Goal: Task Accomplishment & Management: Complete application form

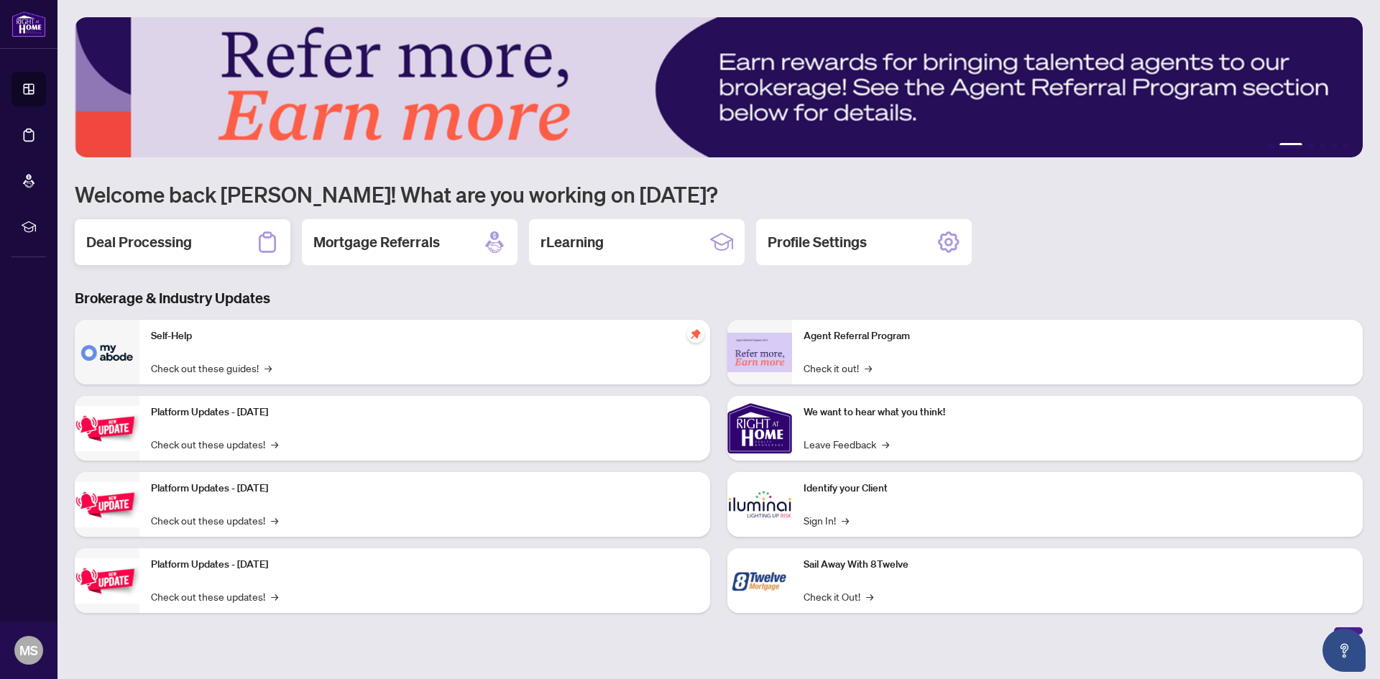
click at [132, 249] on h2 "Deal Processing" at bounding box center [139, 242] width 106 height 20
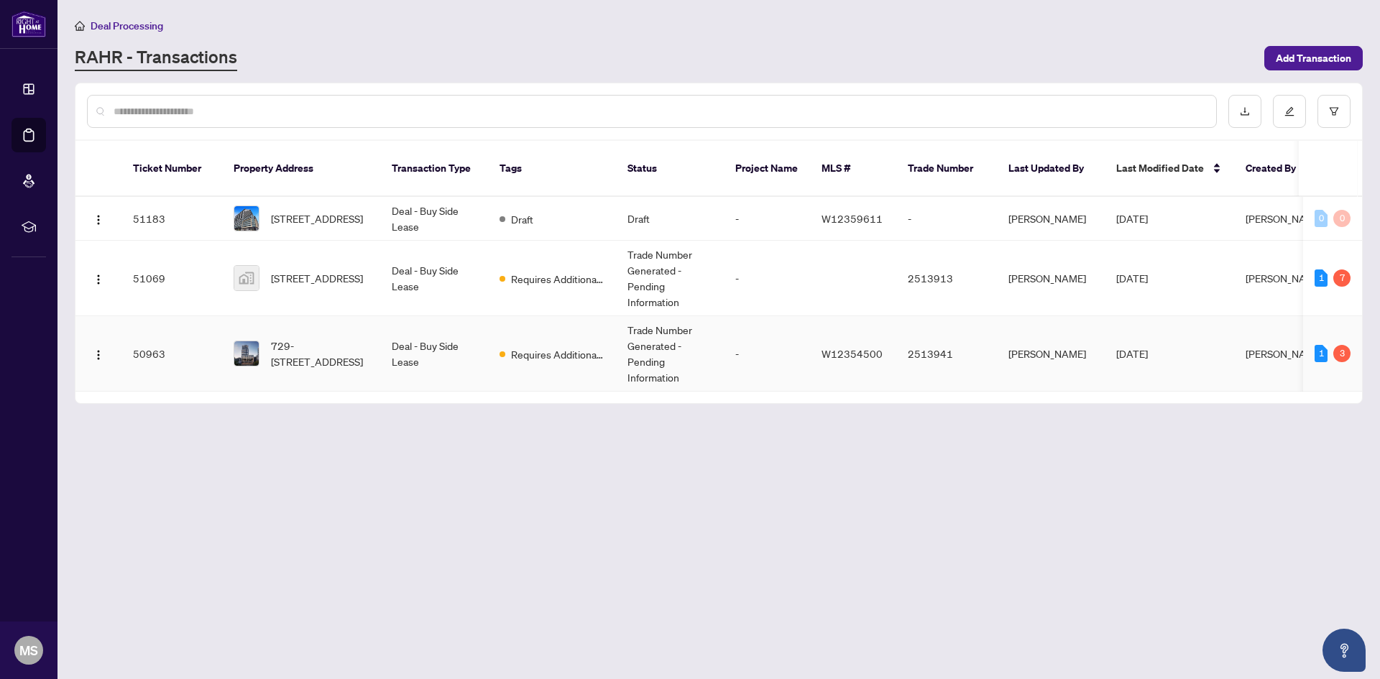
click at [483, 345] on td "Deal - Buy Side Lease" at bounding box center [434, 353] width 108 height 75
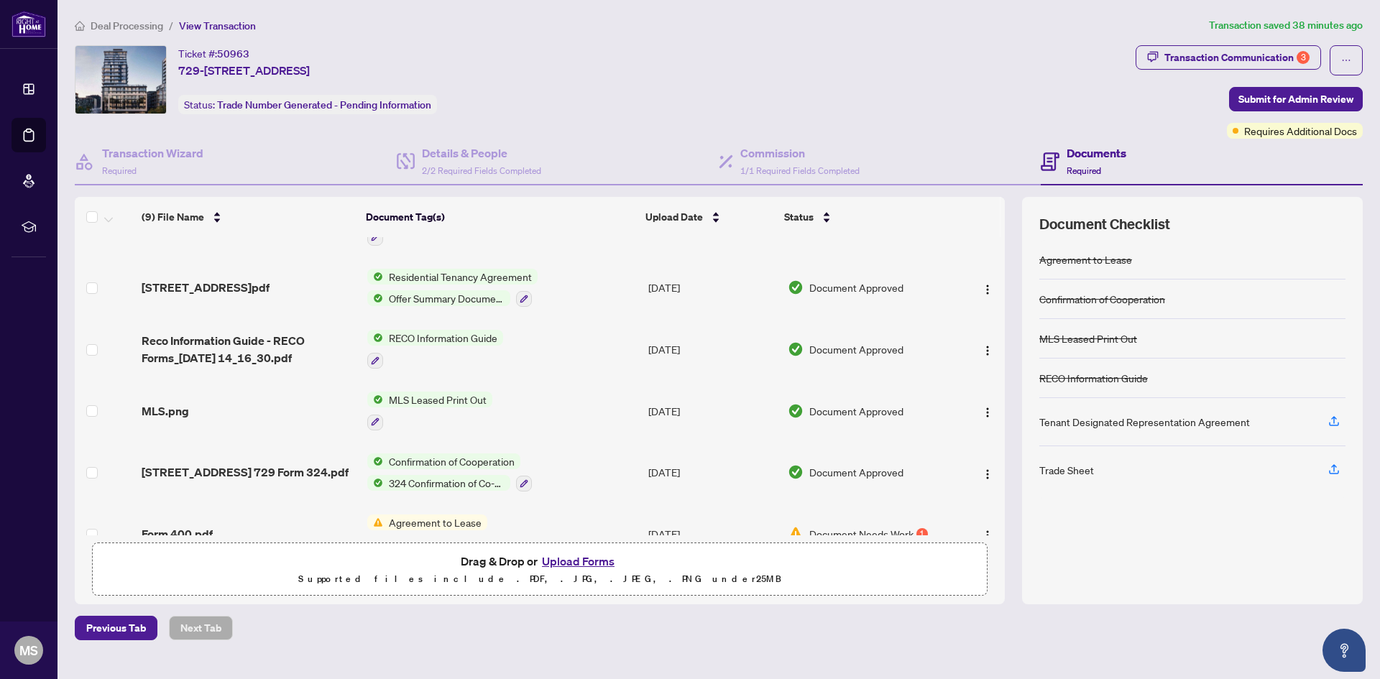
scroll to position [255, 0]
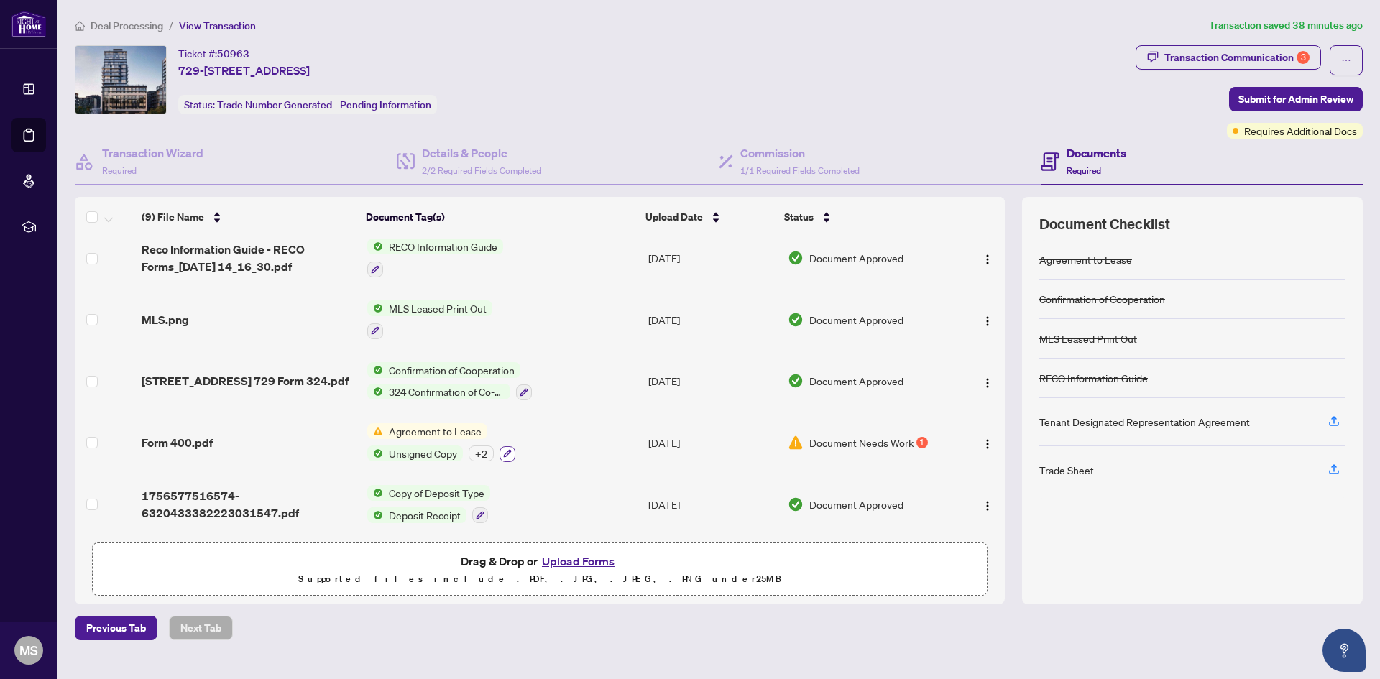
click at [503, 449] on icon "button" at bounding box center [507, 453] width 9 height 9
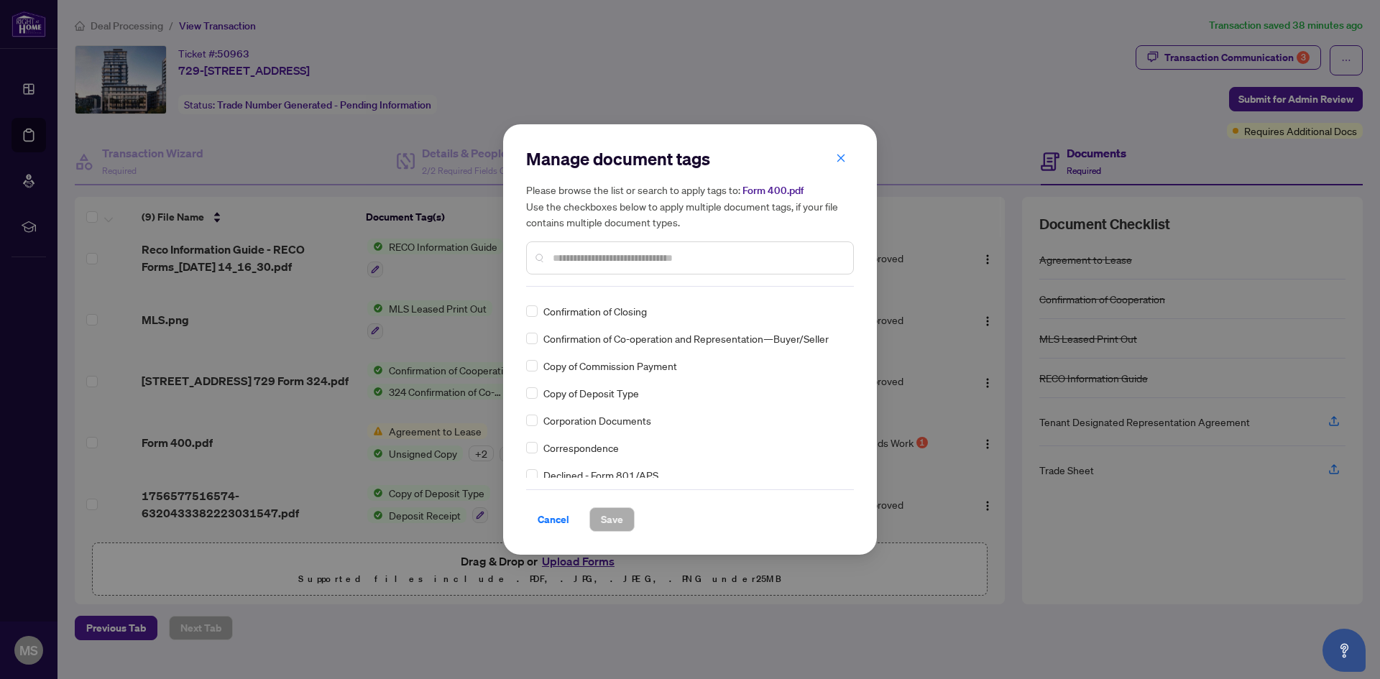
scroll to position [1007, 0]
click at [551, 516] on span "Cancel" at bounding box center [554, 519] width 32 height 23
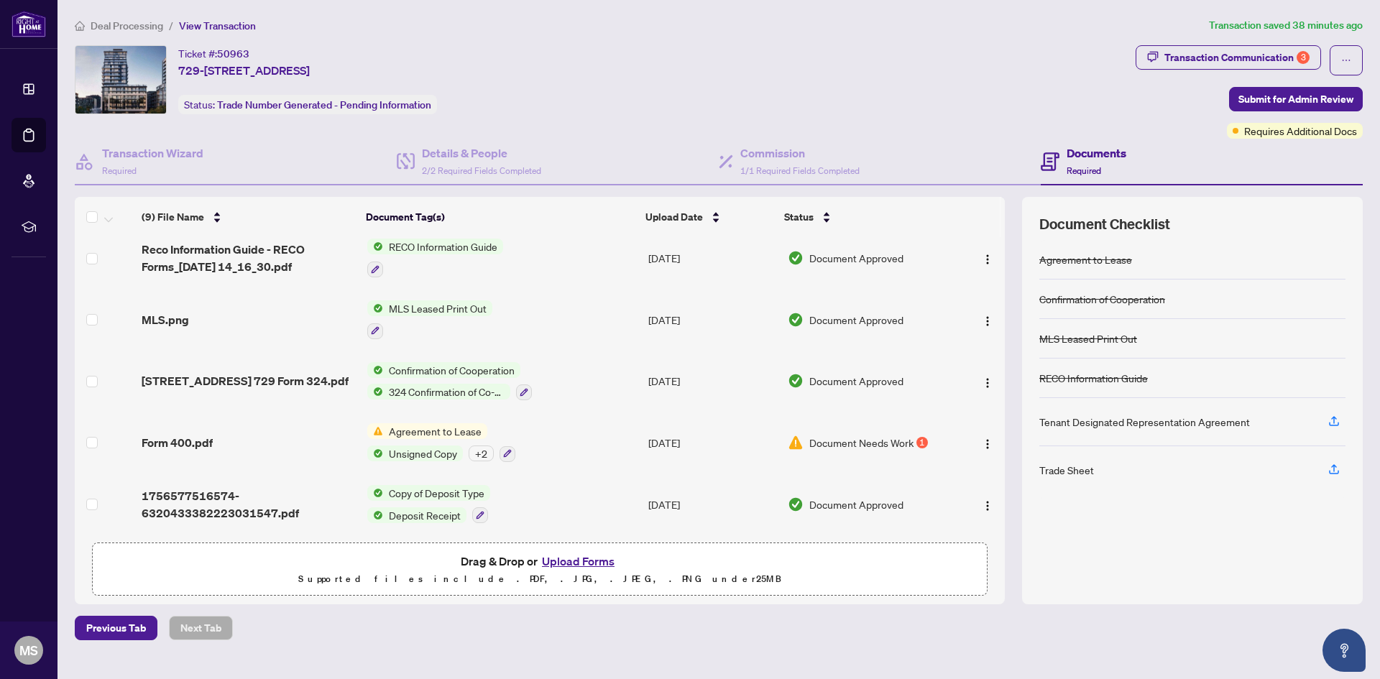
click at [467, 429] on span "Agreement to Lease" at bounding box center [435, 431] width 104 height 16
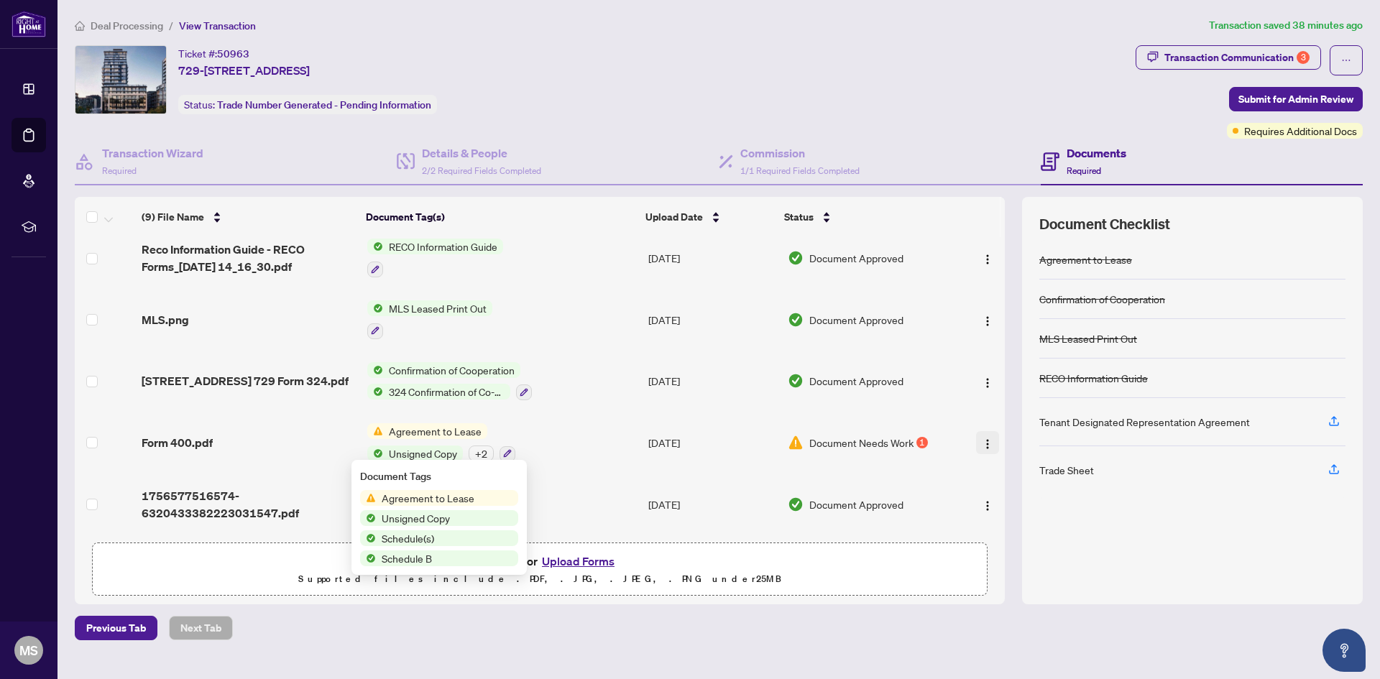
click at [982, 439] on img "button" at bounding box center [988, 445] width 12 height 12
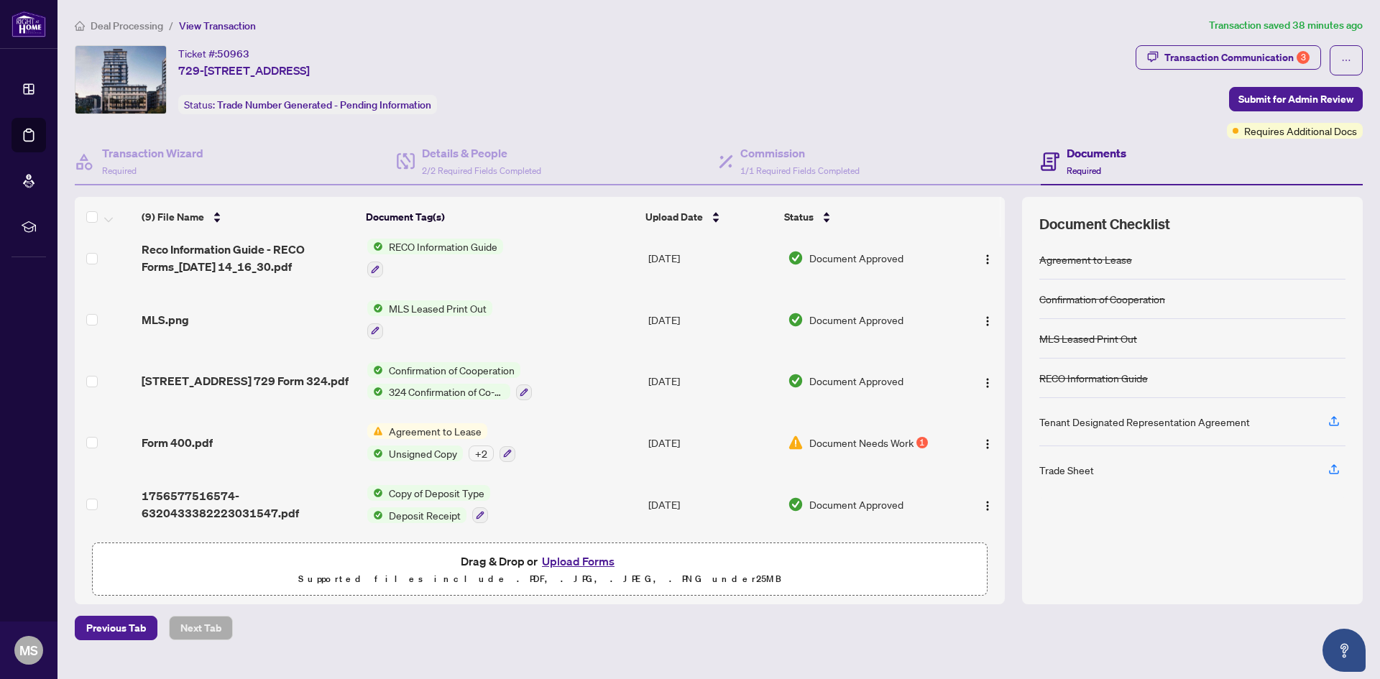
click at [1053, 147] on span at bounding box center [1050, 162] width 19 height 34
click at [1058, 155] on icon at bounding box center [1050, 161] width 19 height 19
click at [1337, 420] on icon "button" at bounding box center [1334, 421] width 13 height 13
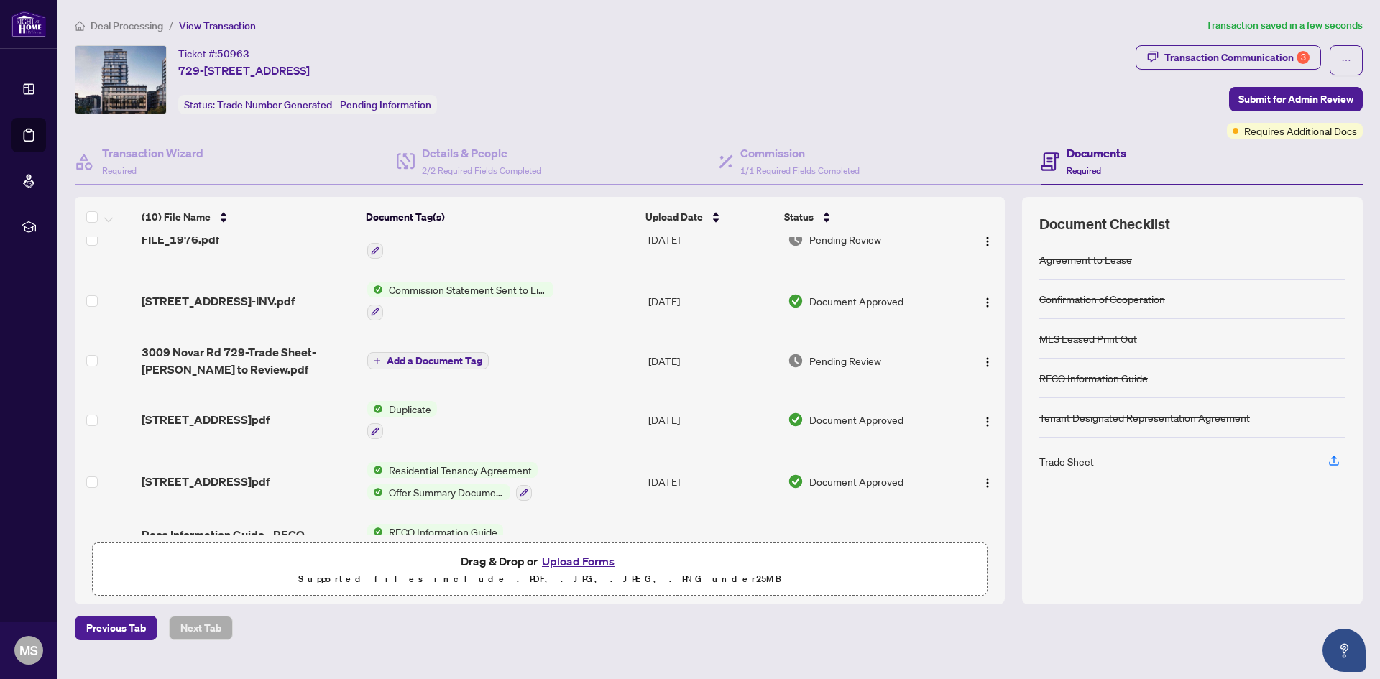
scroll to position [0, 0]
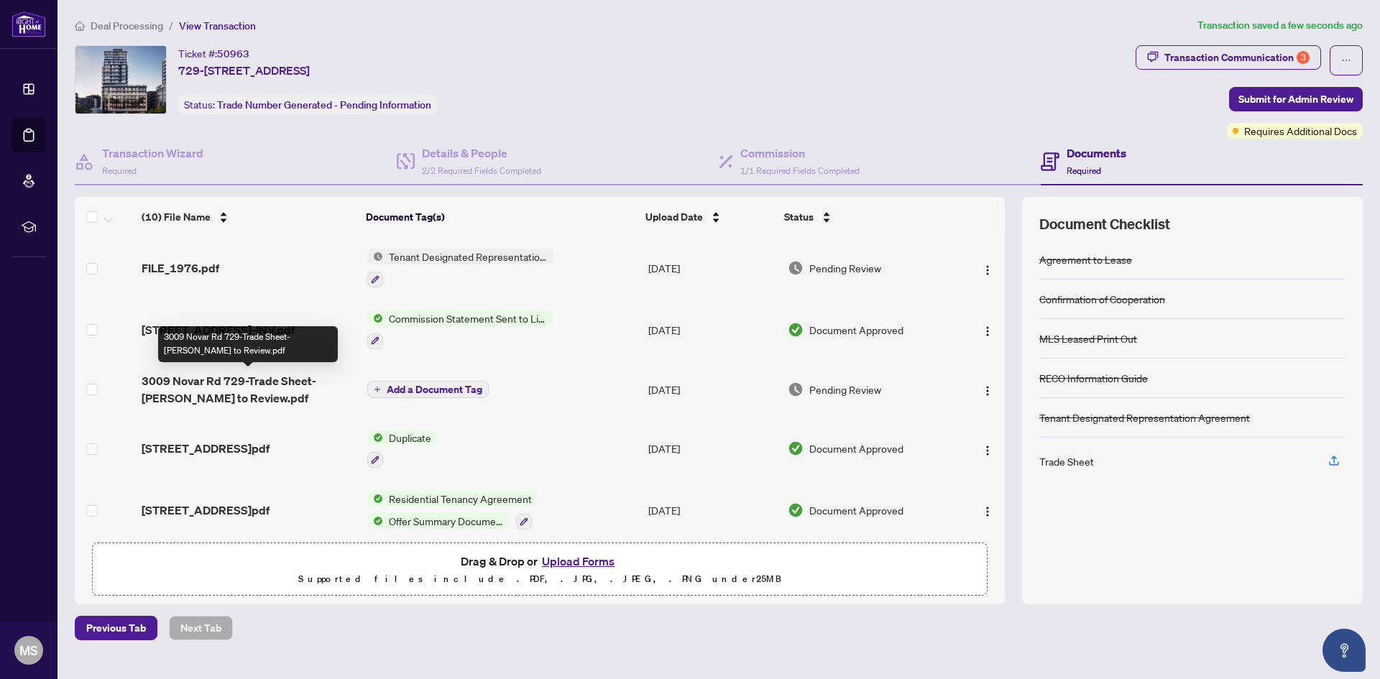
click at [249, 388] on span "3009 Novar Rd 729-Trade Sheet-[PERSON_NAME] to Review.pdf" at bounding box center [249, 389] width 214 height 35
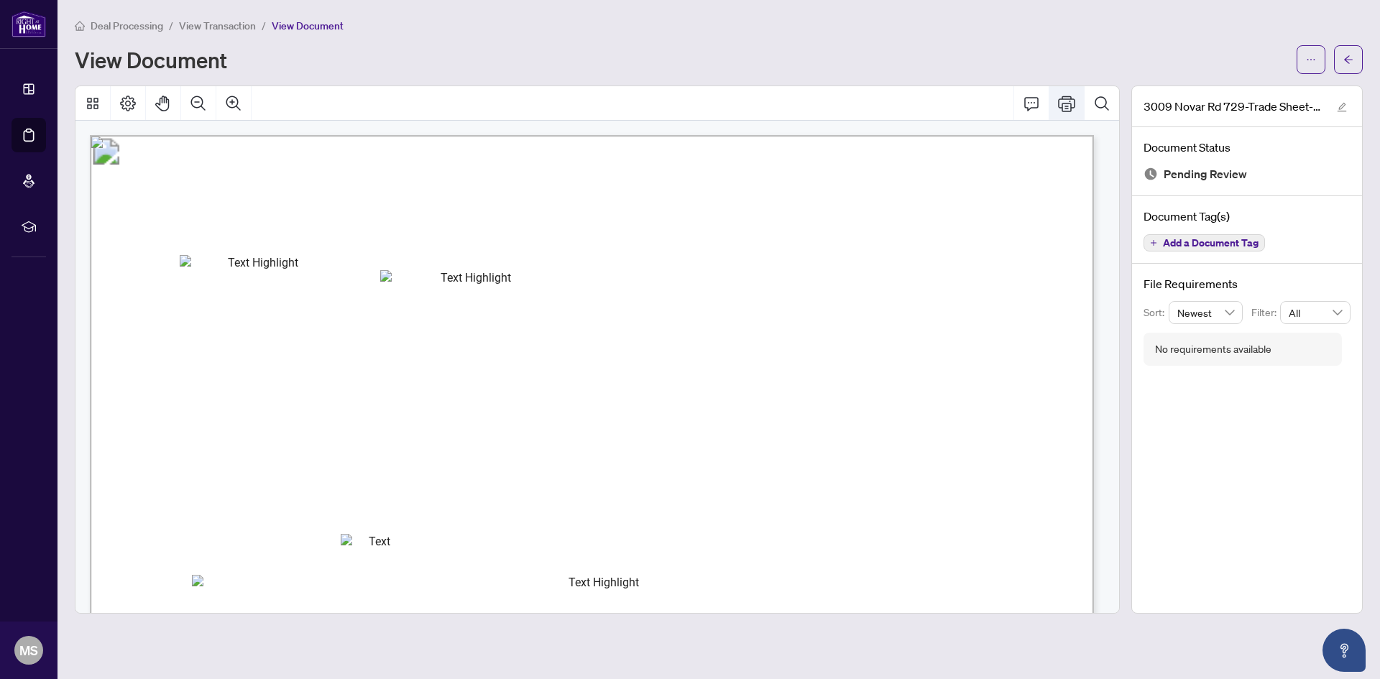
click at [1063, 98] on icon "Print" at bounding box center [1066, 104] width 17 height 16
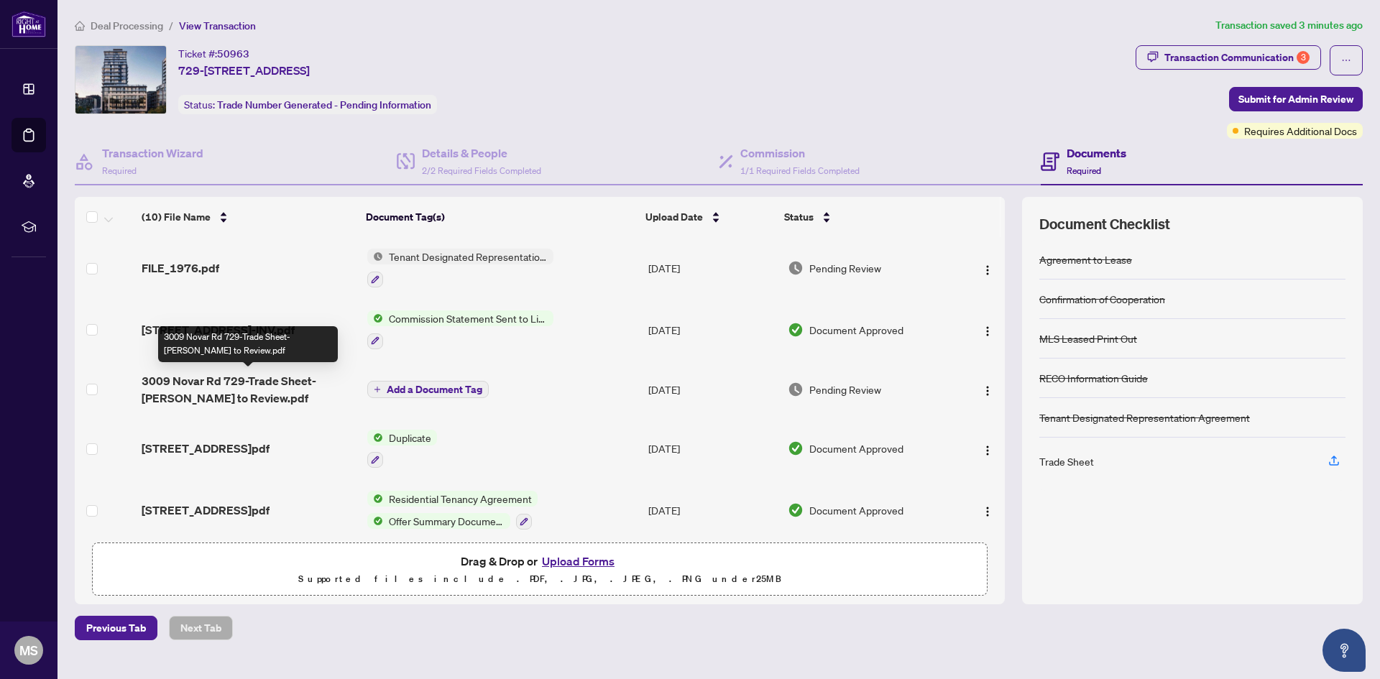
click at [184, 380] on span "3009 Novar Rd 729-Trade Sheet-[PERSON_NAME] to Review.pdf" at bounding box center [249, 389] width 214 height 35
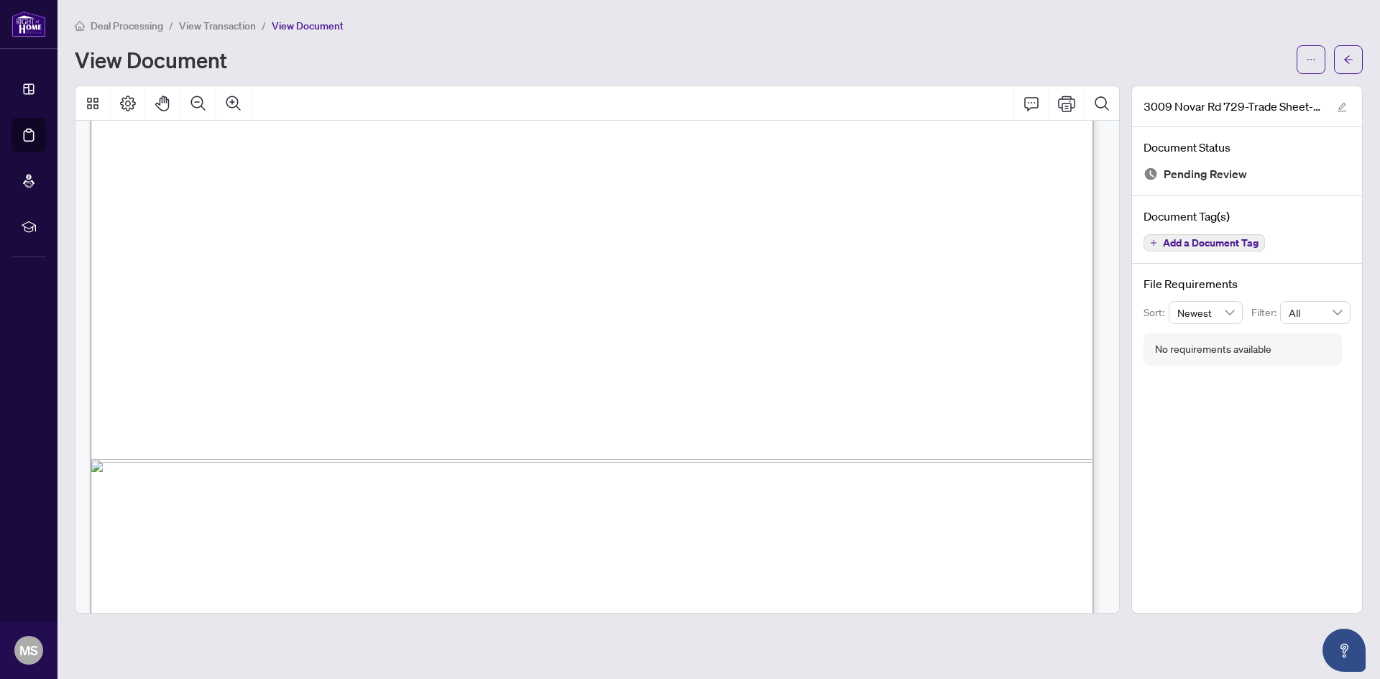
scroll to position [836, 0]
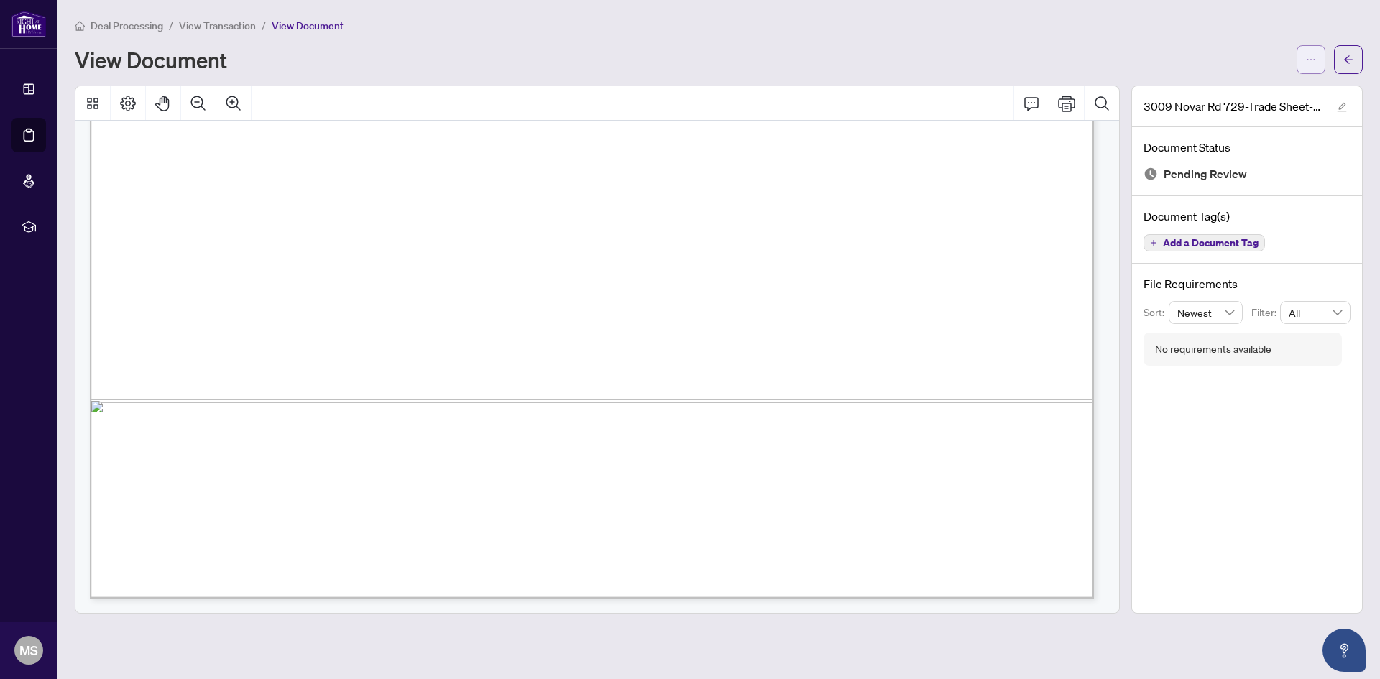
click at [1306, 55] on button "button" at bounding box center [1311, 59] width 29 height 29
click at [1268, 88] on span "Download" at bounding box center [1259, 91] width 109 height 16
click at [1186, 490] on div "3009 Novar Rd 729-Trade Sheet-[PERSON_NAME] to Review.pdf Document Status Pendi…" at bounding box center [1248, 350] width 232 height 528
click at [1315, 62] on icon "ellipsis" at bounding box center [1311, 60] width 10 height 10
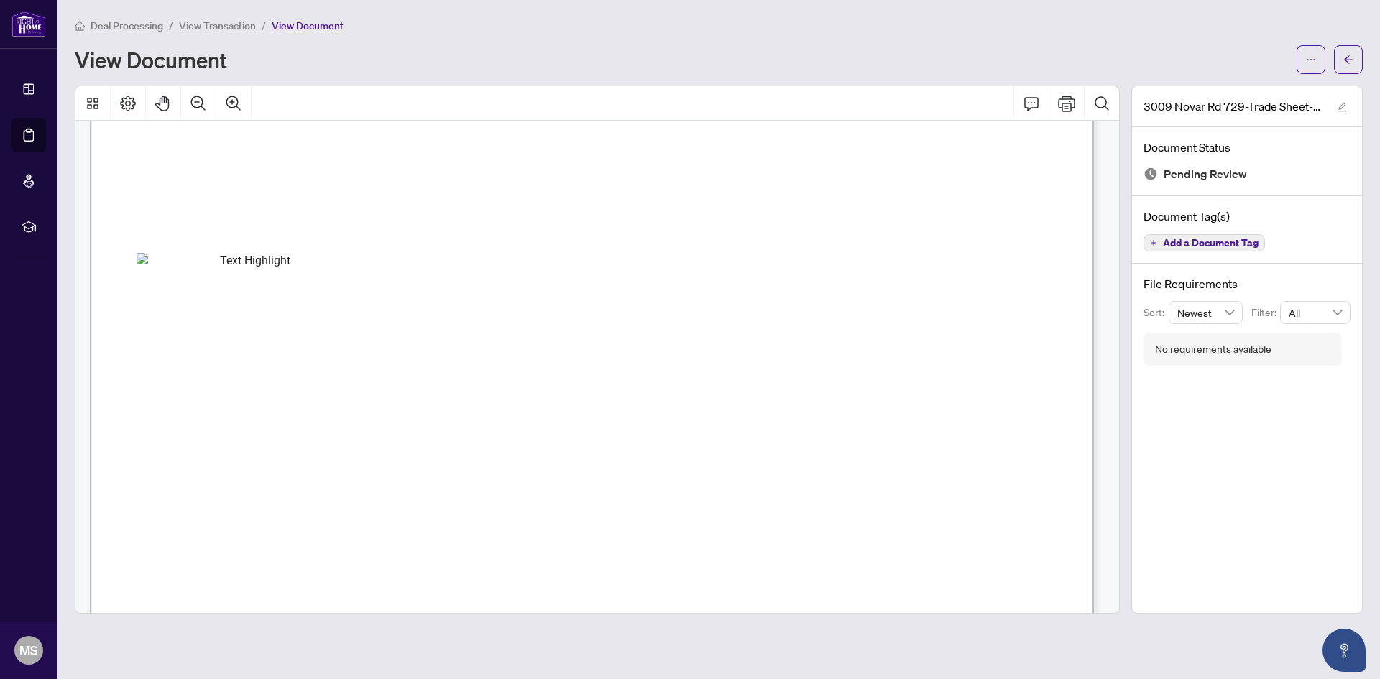
click at [237, 29] on span "View Transaction" at bounding box center [217, 25] width 77 height 13
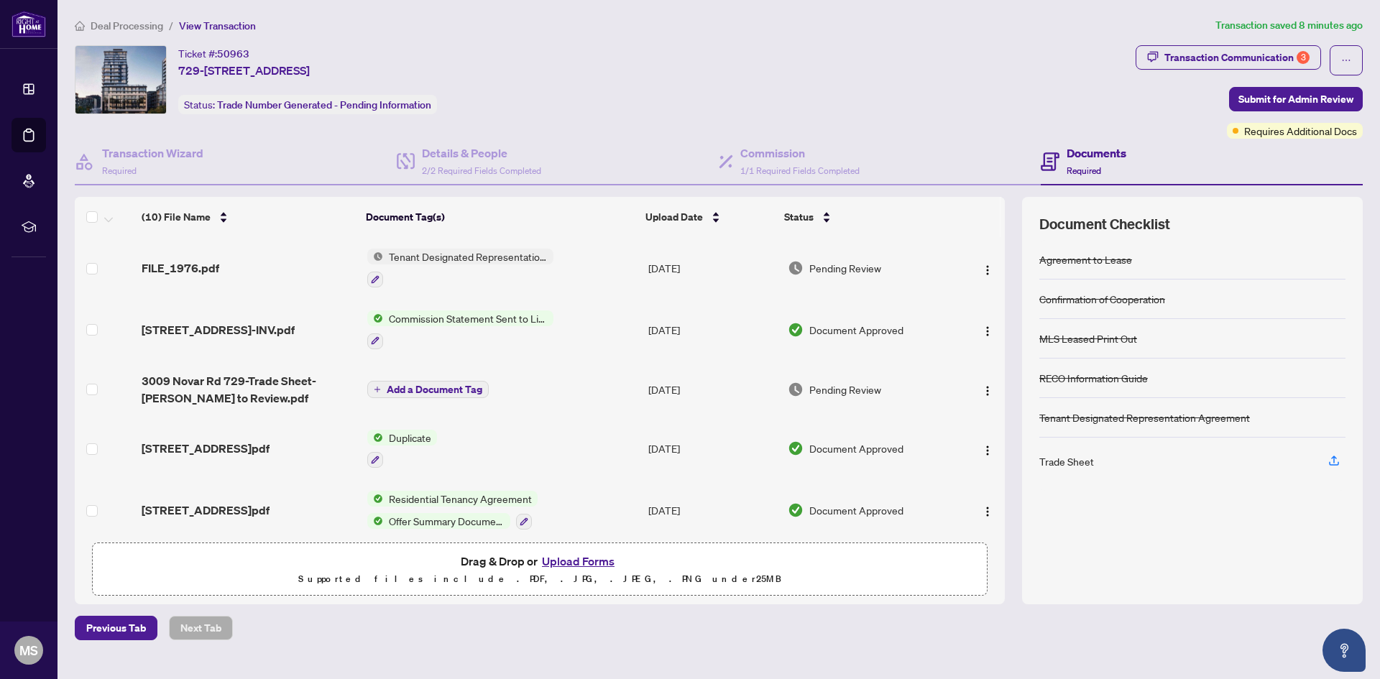
click at [434, 386] on span "Add a Document Tag" at bounding box center [435, 390] width 96 height 10
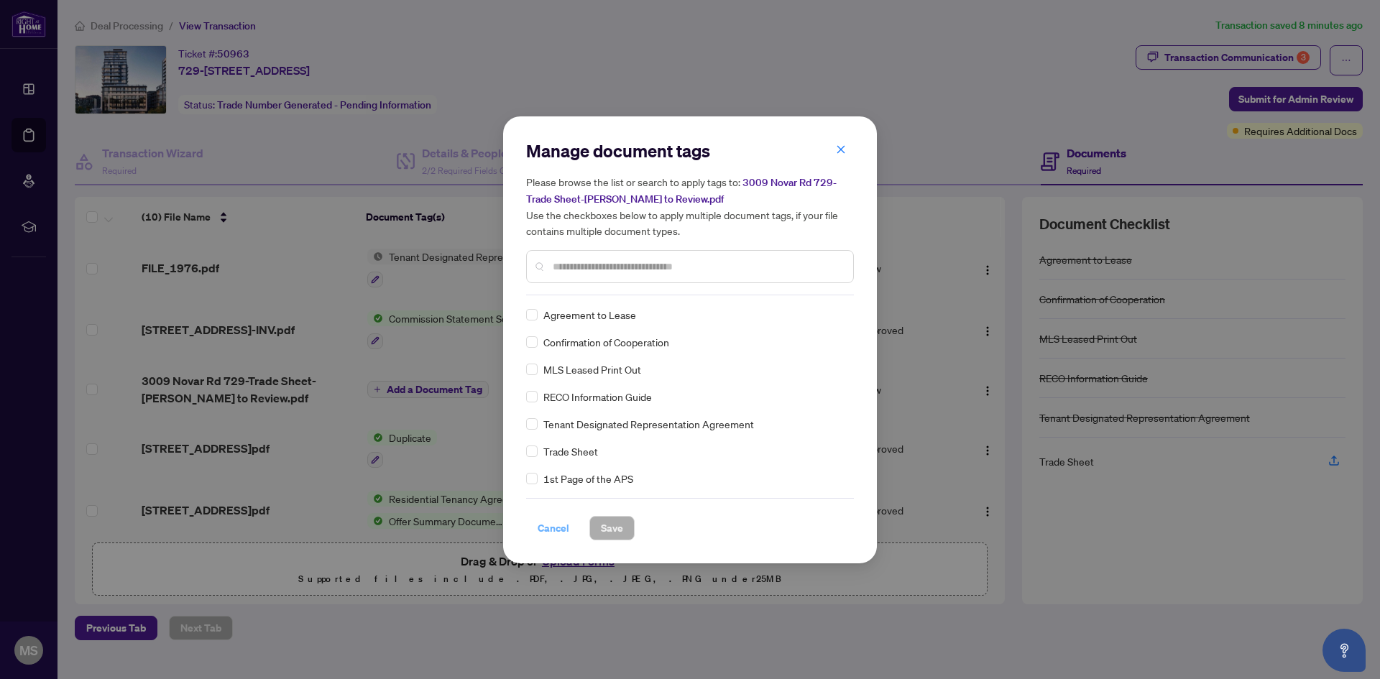
click at [561, 526] on span "Cancel" at bounding box center [554, 528] width 32 height 23
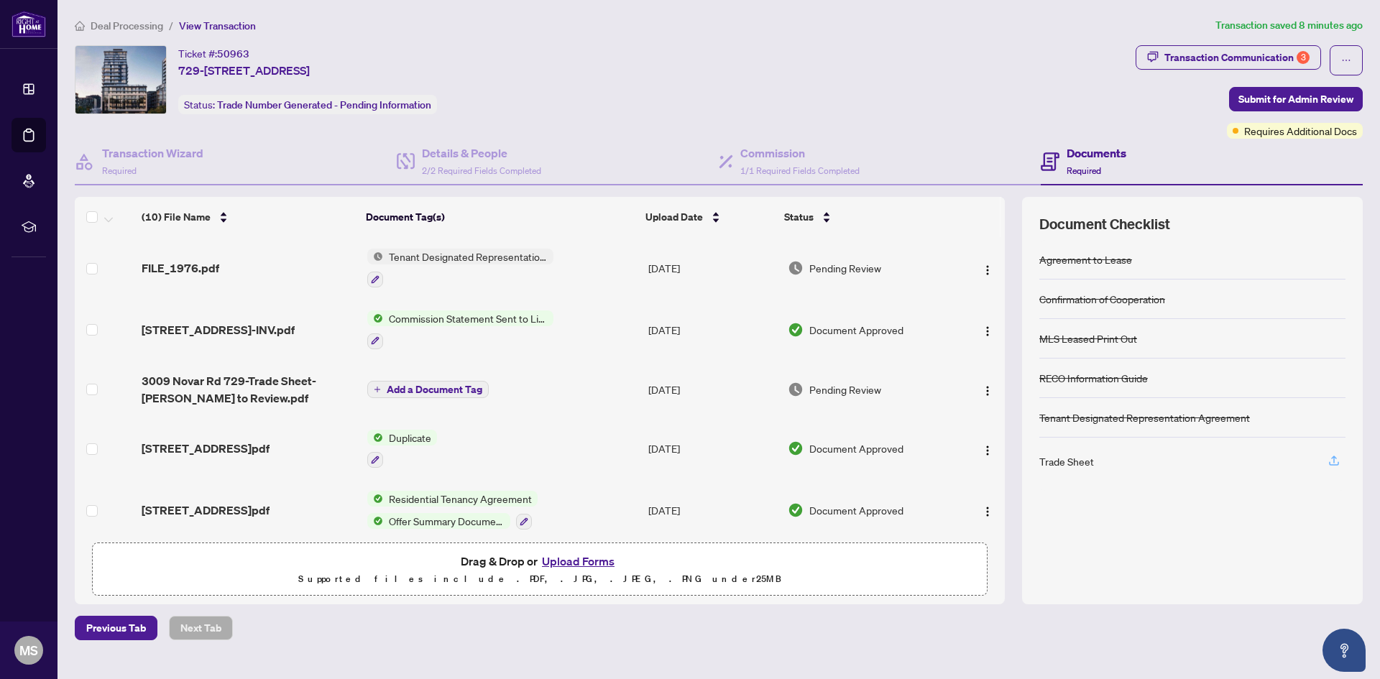
click at [1332, 462] on icon "button" at bounding box center [1334, 460] width 13 height 13
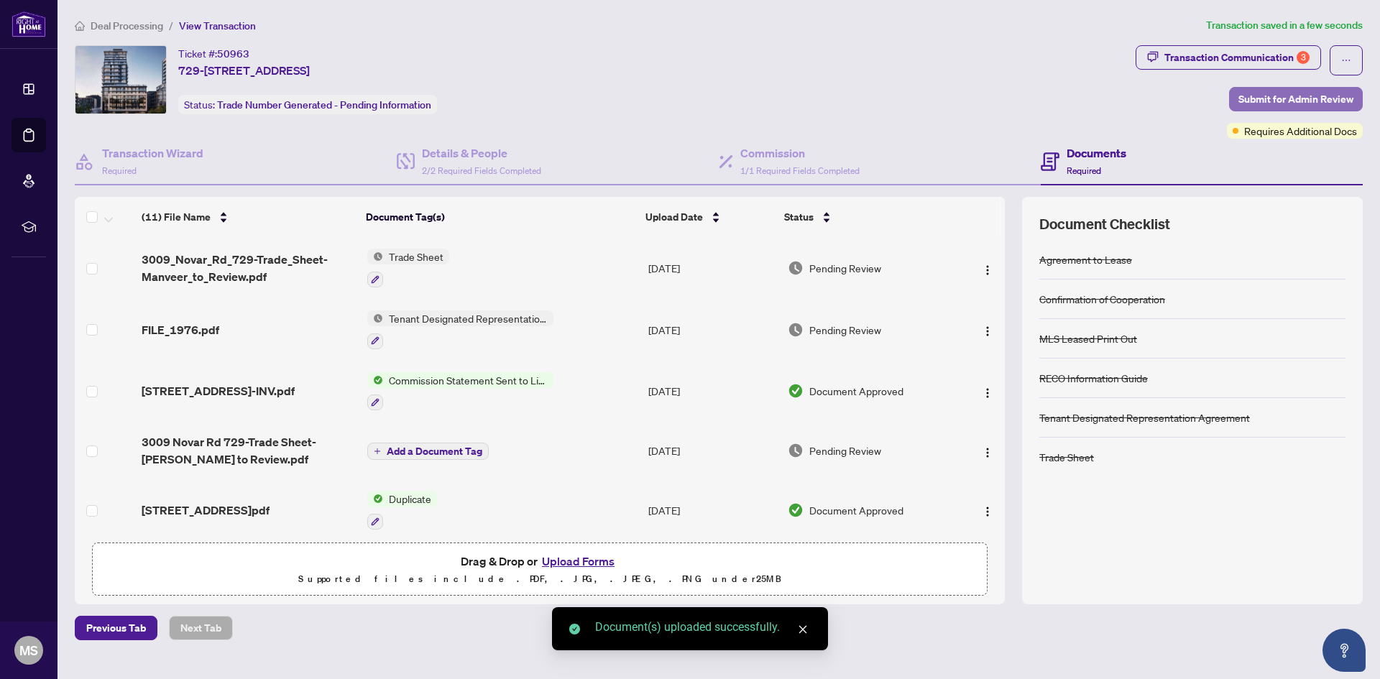
click at [1279, 99] on span "Submit for Admin Review" at bounding box center [1296, 99] width 115 height 23
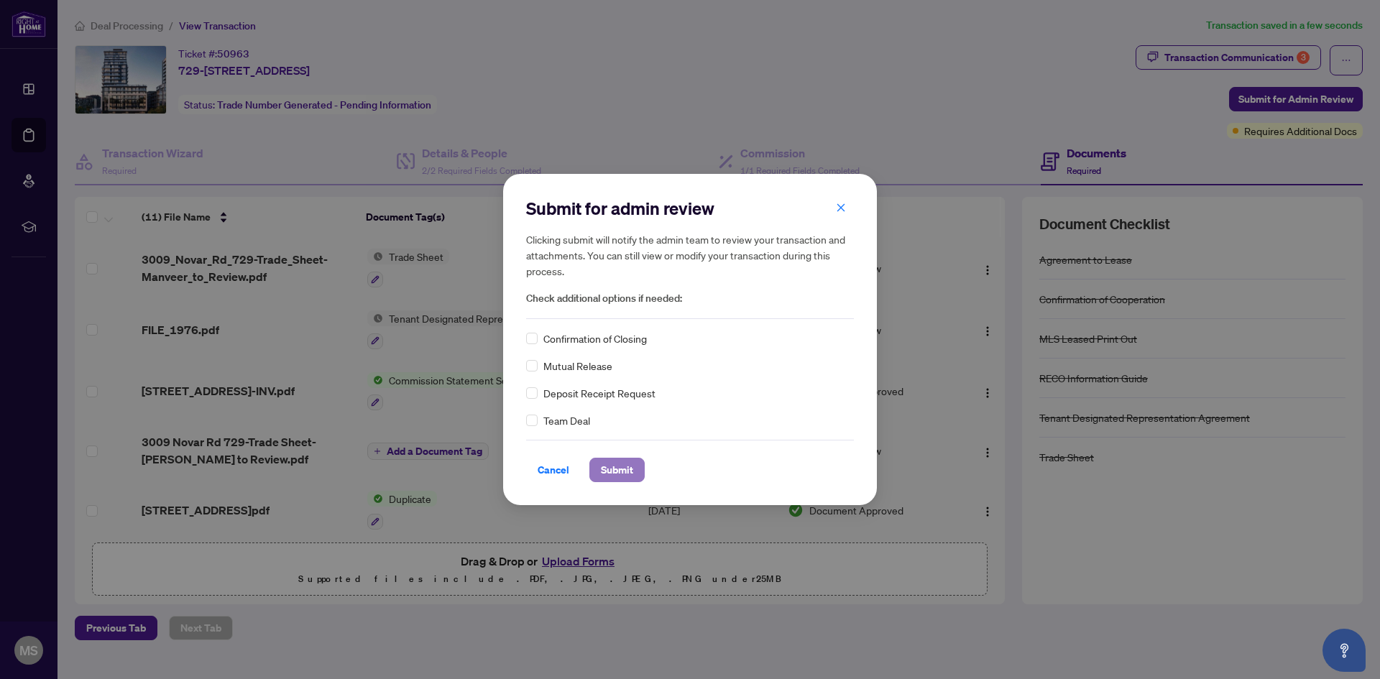
click at [615, 468] on span "Submit" at bounding box center [617, 470] width 32 height 23
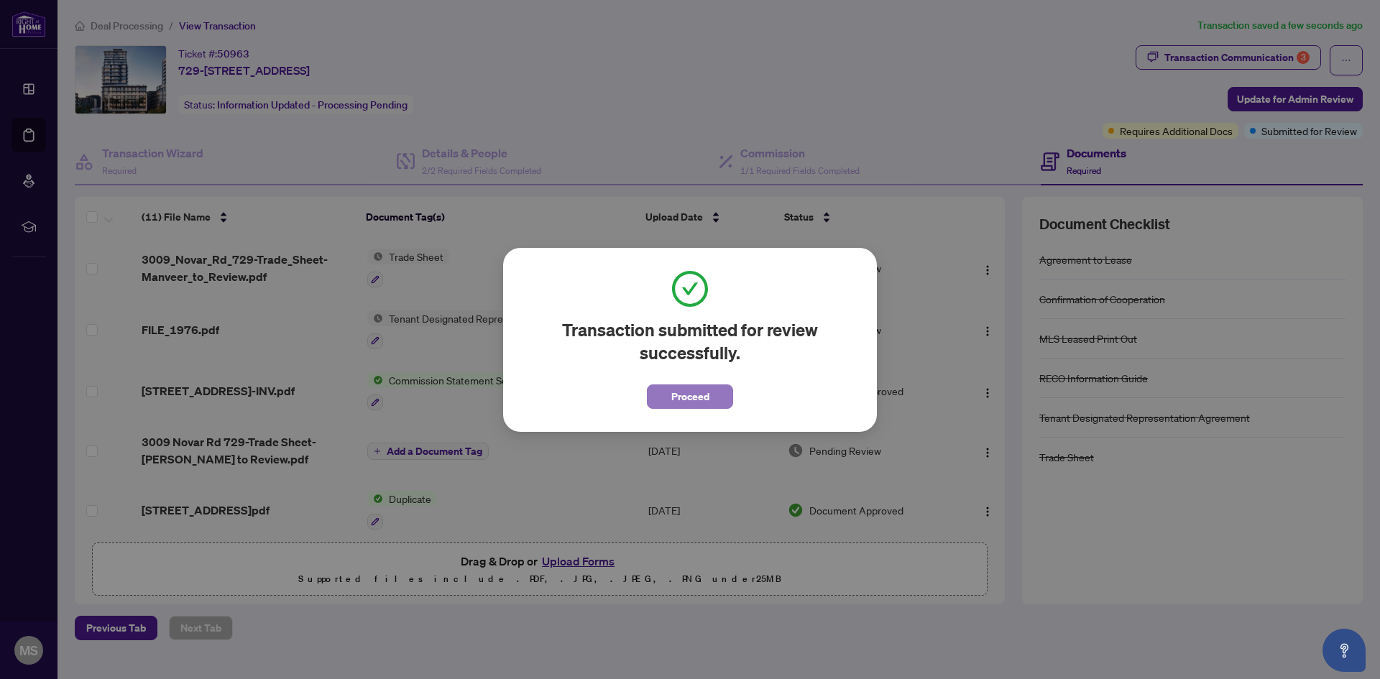
click at [664, 395] on button "Proceed" at bounding box center [690, 397] width 86 height 24
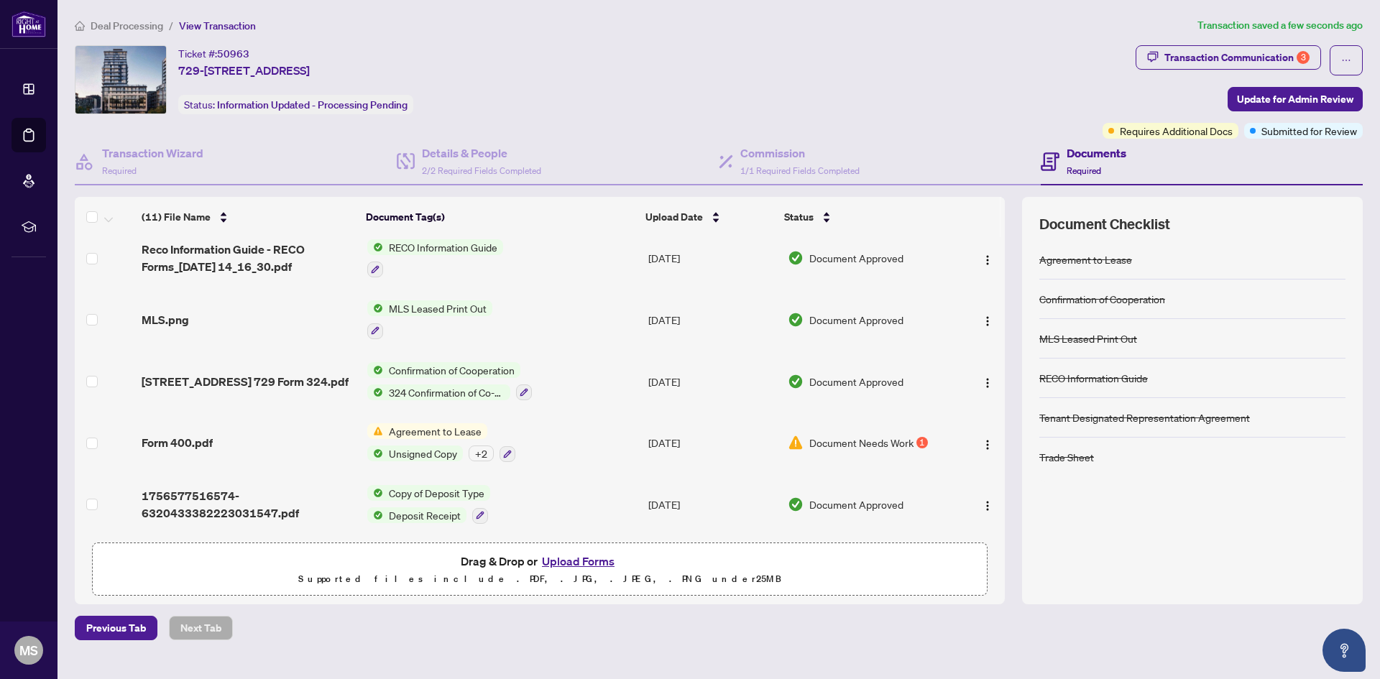
scroll to position [377, 0]
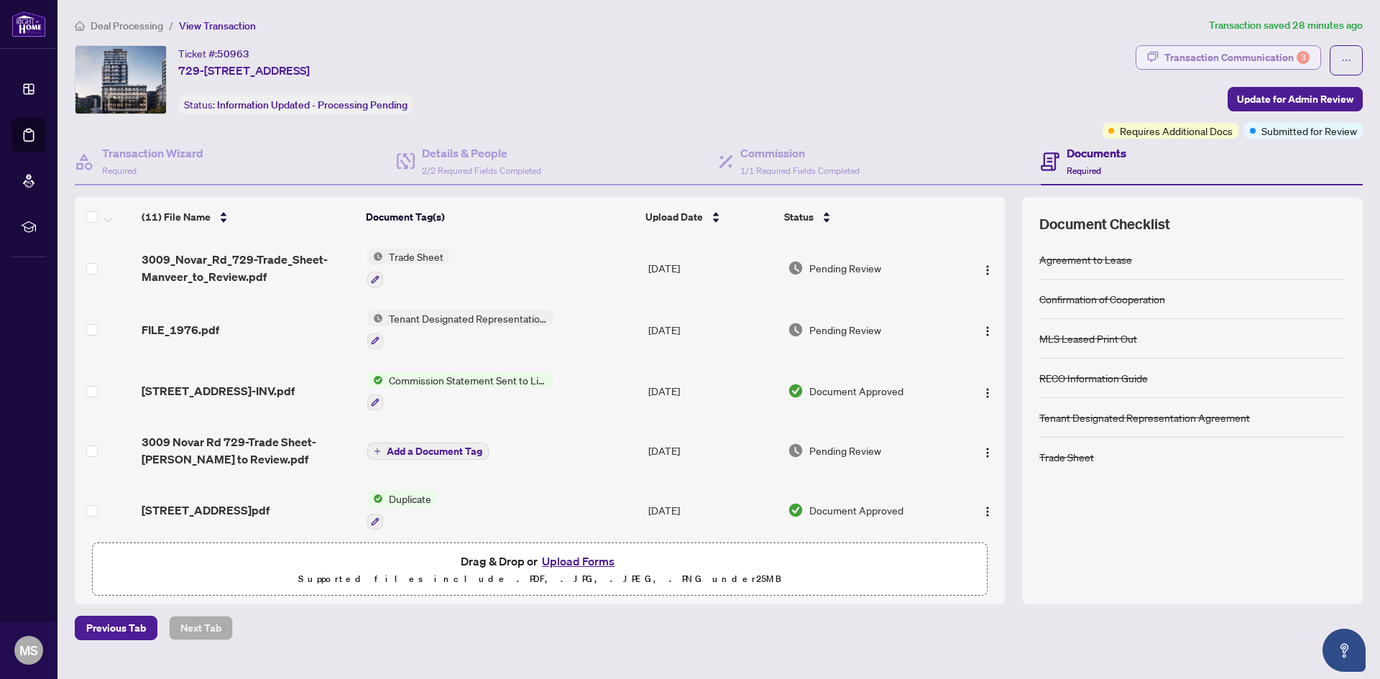
click at [1254, 59] on div "Transaction Communication 3" at bounding box center [1237, 57] width 145 height 23
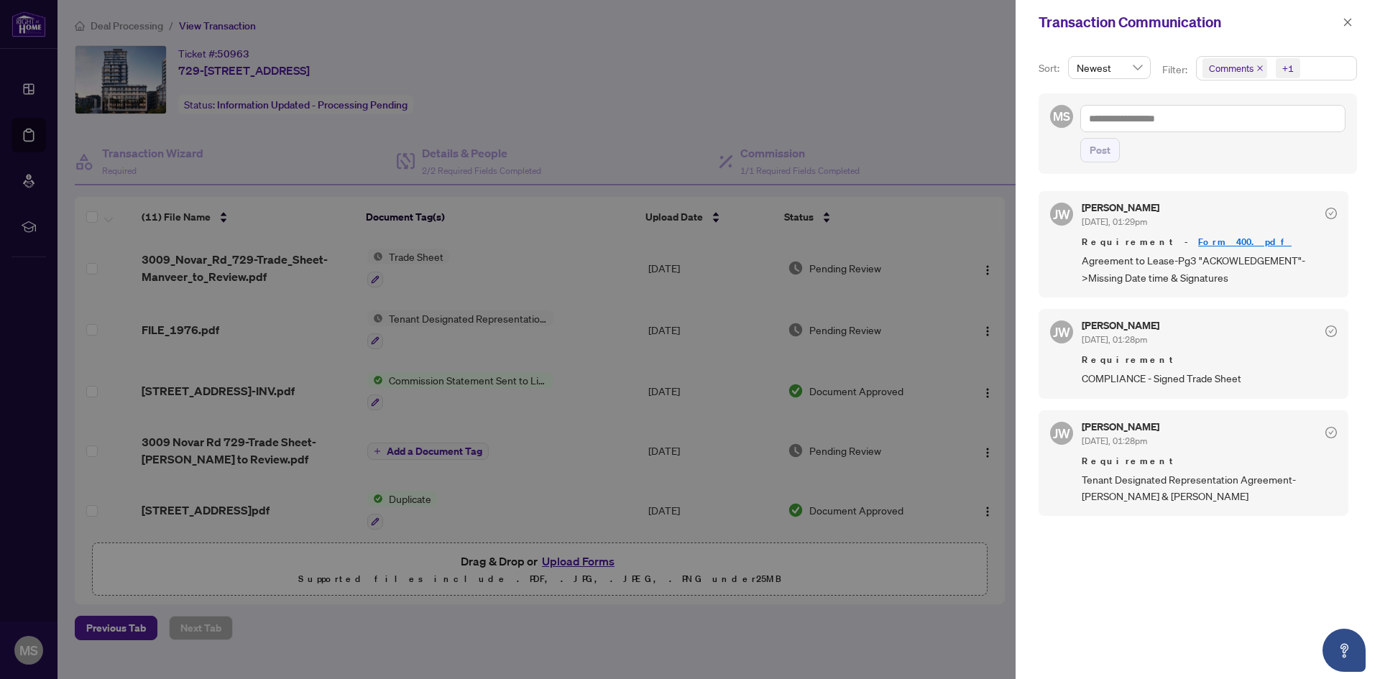
click at [841, 136] on div at bounding box center [690, 339] width 1380 height 679
click at [347, 101] on div at bounding box center [690, 339] width 1380 height 679
click at [124, 19] on div at bounding box center [690, 339] width 1380 height 679
click at [577, 83] on div at bounding box center [690, 339] width 1380 height 679
click at [1355, 27] on button "button" at bounding box center [1348, 22] width 19 height 17
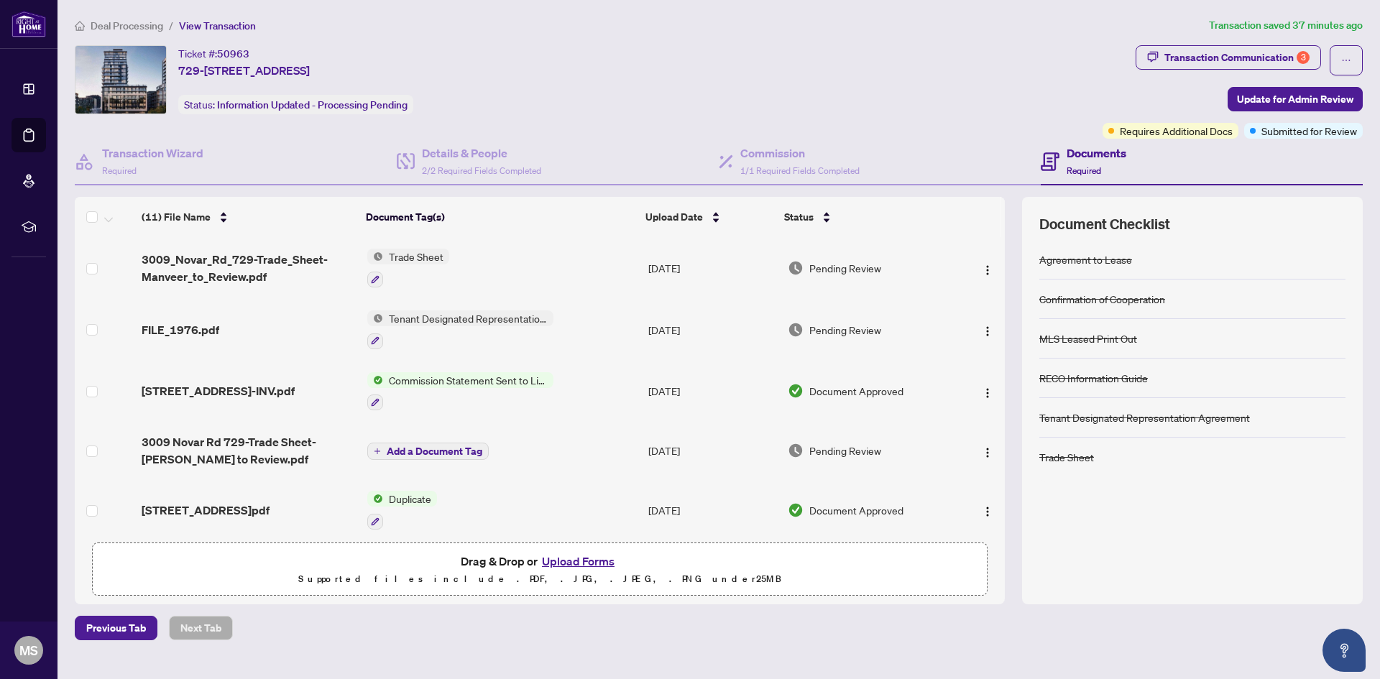
click at [126, 23] on span "Deal Processing" at bounding box center [127, 25] width 73 height 13
